Goal: Task Accomplishment & Management: Manage account settings

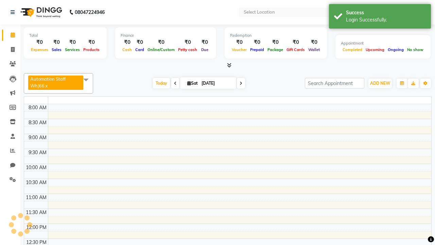
select select "en"
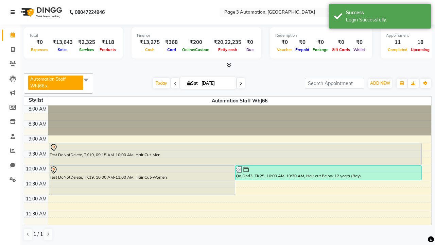
click at [14, 12] on icon at bounding box center [13, 12] width 4 height 5
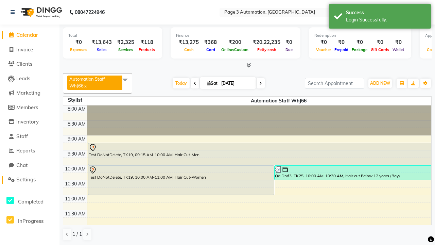
click at [30, 179] on span "Settings" at bounding box center [25, 179] width 19 height 6
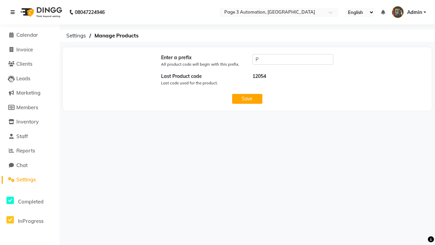
click at [14, 12] on icon at bounding box center [13, 12] width 4 height 5
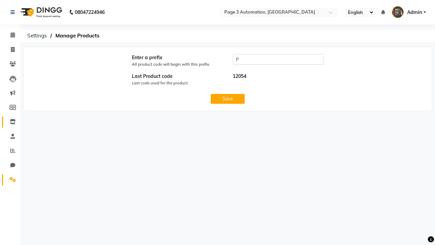
click at [10, 122] on icon at bounding box center [13, 121] width 6 height 5
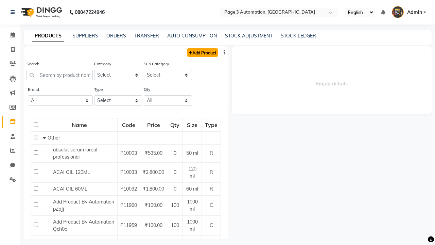
click at [202, 52] on link "Add Product" at bounding box center [202, 52] width 31 height 8
select select "true"
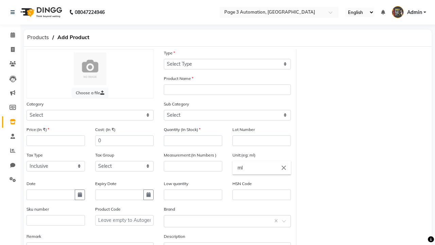
select select "C"
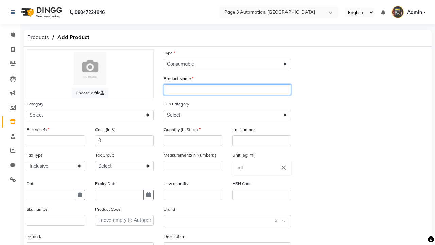
type input "Test Product Automation DDHPG"
select select "41401000"
select select "41401002"
type input "Test Product Automation DDHPG"
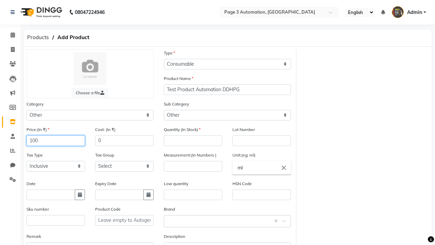
type input "100"
type input "150"
type input "100"
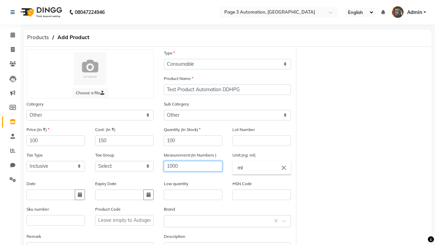
type input "1000"
type textarea "This Product is Created by Automation"
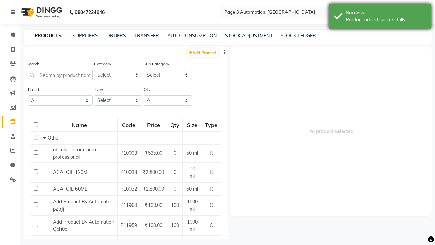
click at [380, 17] on div "Product added successfully!" at bounding box center [386, 19] width 80 height 7
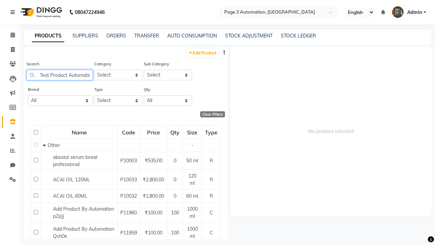
scroll to position [0, 23]
type input "Test Product Automation DDHPG"
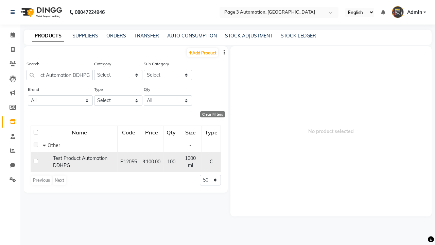
click at [36, 160] on input "checkbox" at bounding box center [36, 161] width 4 height 4
checkbox input "true"
select select
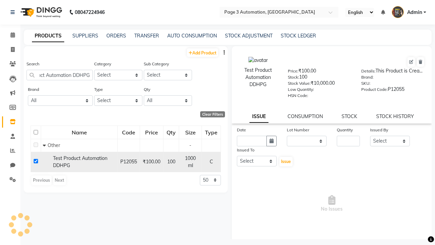
scroll to position [0, 0]
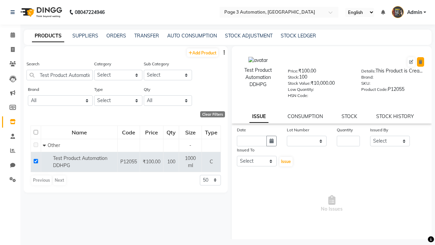
click at [420, 62] on icon at bounding box center [421, 62] width 4 height 4
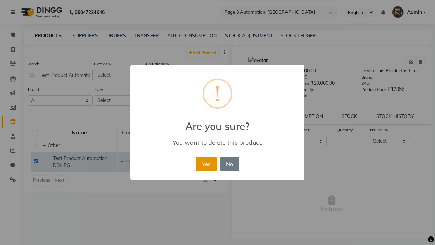
click at [206, 163] on button "Yes" at bounding box center [206, 163] width 21 height 15
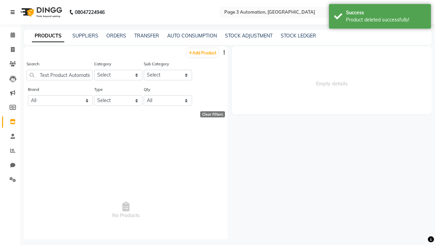
click at [380, 17] on div "Product deleted successfully!" at bounding box center [386, 19] width 80 height 7
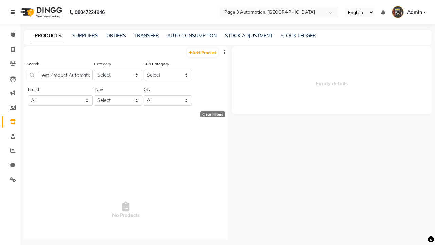
click at [14, 12] on icon at bounding box center [13, 12] width 4 height 5
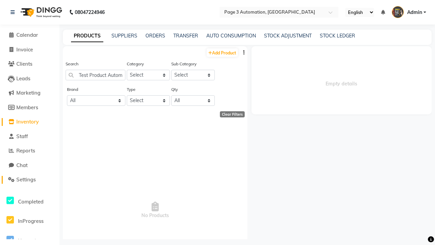
click at [30, 179] on span "Settings" at bounding box center [25, 179] width 19 height 6
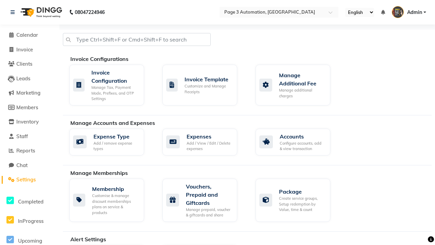
scroll to position [286, 0]
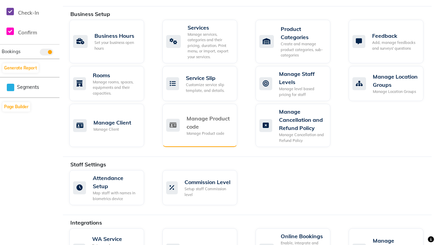
click at [209, 122] on div "Manage Product code" at bounding box center [209, 122] width 45 height 16
